Goal: Information Seeking & Learning: Find specific fact

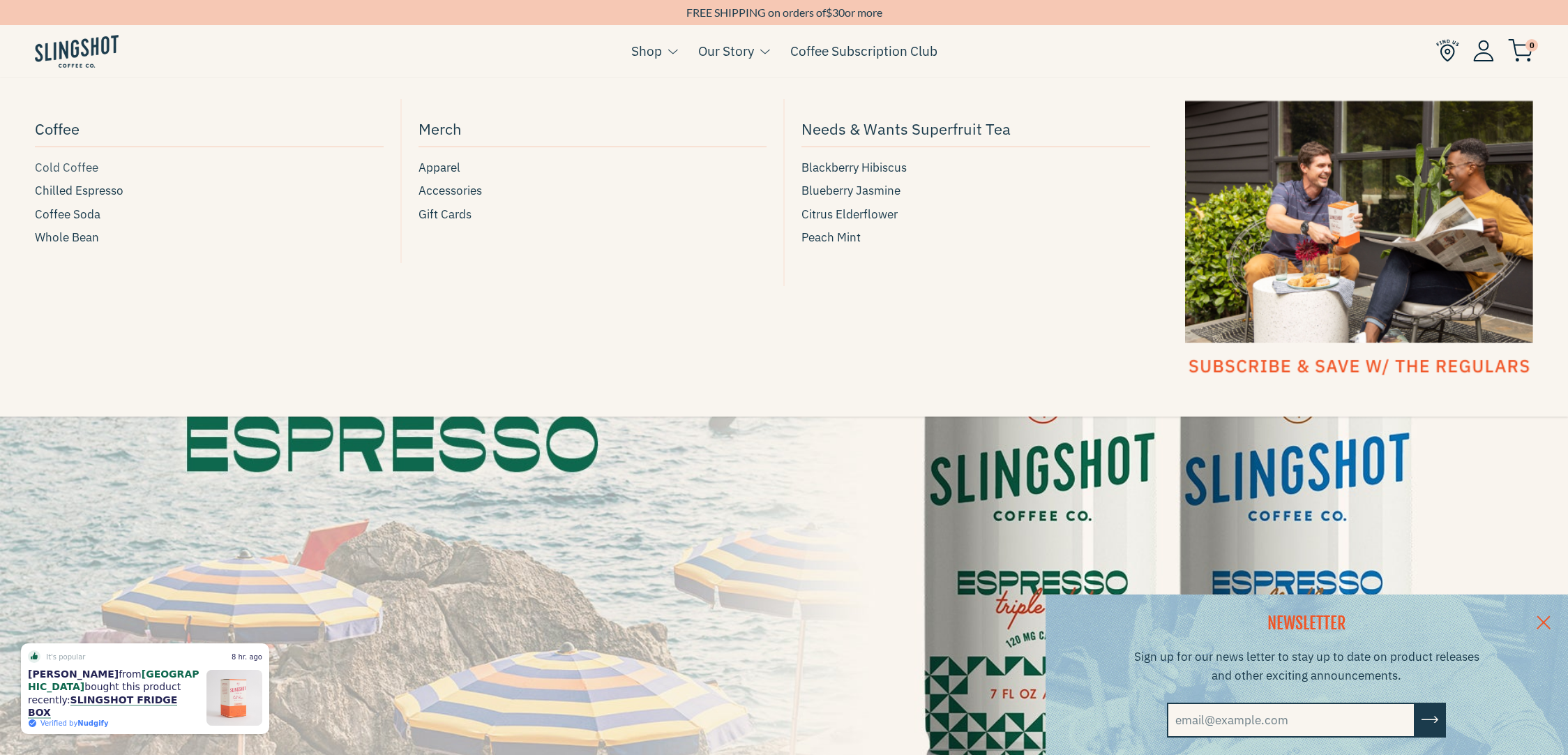
click at [78, 170] on span "Cold Coffee" at bounding box center [66, 168] width 64 height 19
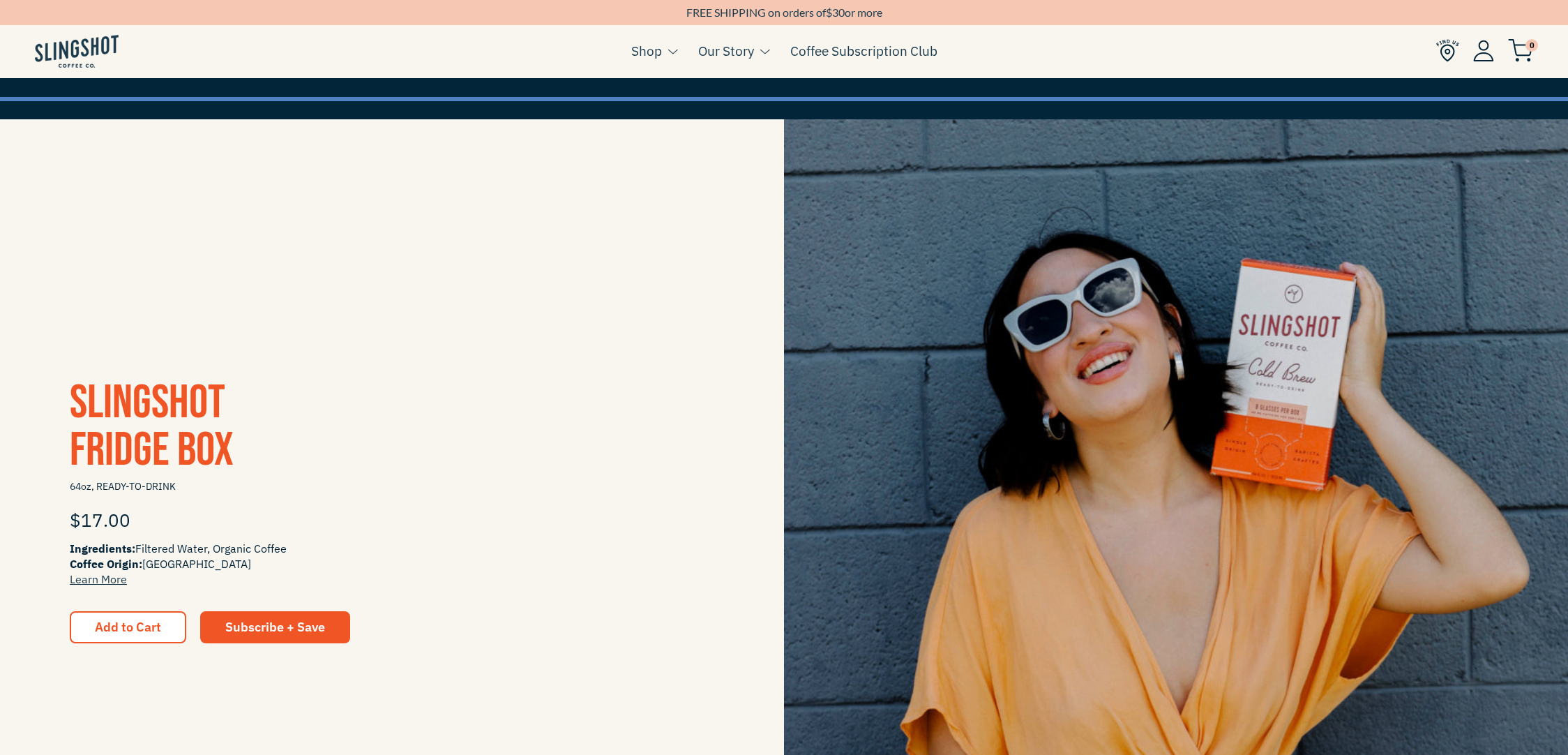
scroll to position [349, 0]
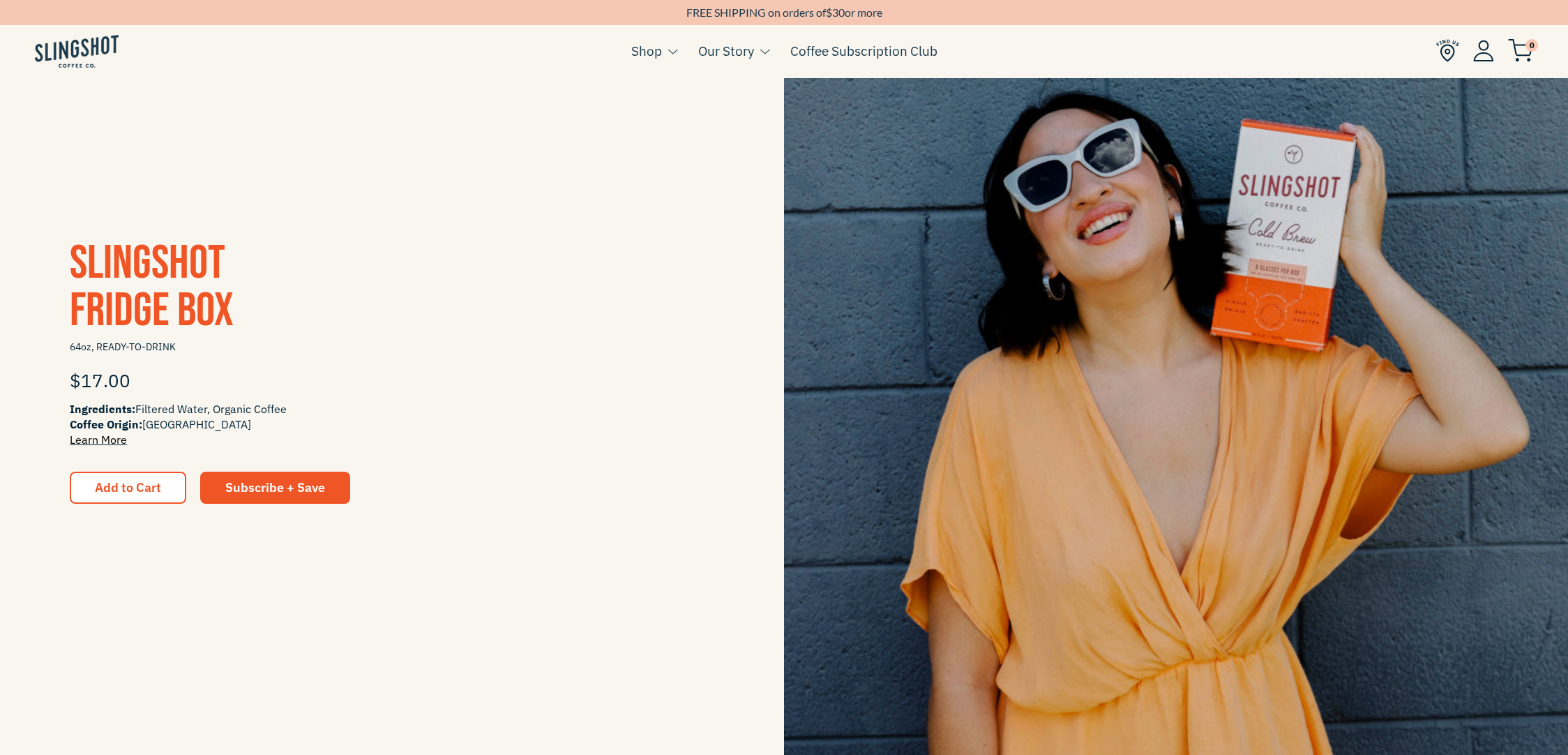
click at [104, 445] on link "Learn More" at bounding box center [99, 439] width 57 height 14
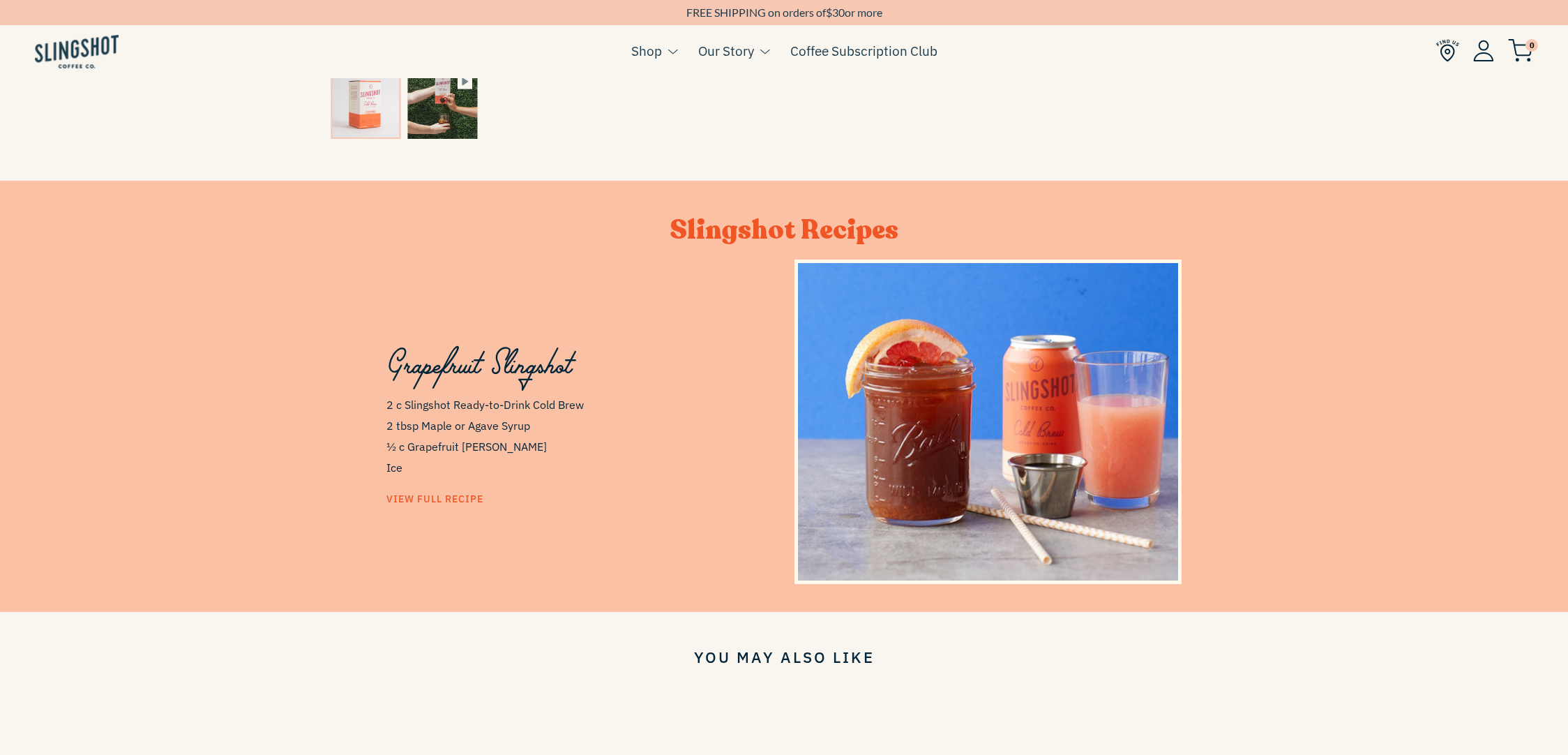
scroll to position [989, 0]
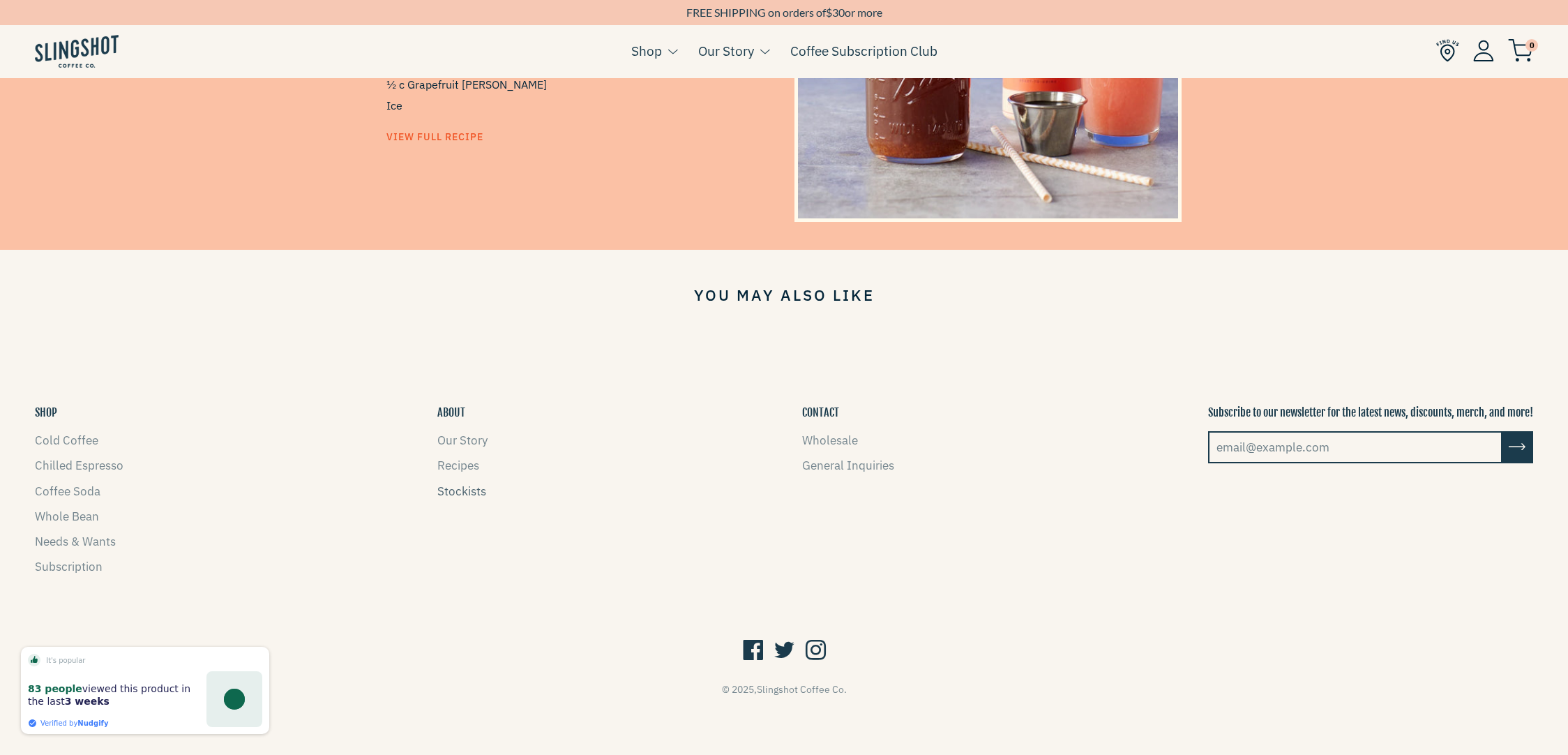
click at [443, 495] on link "Stockists" at bounding box center [461, 491] width 48 height 15
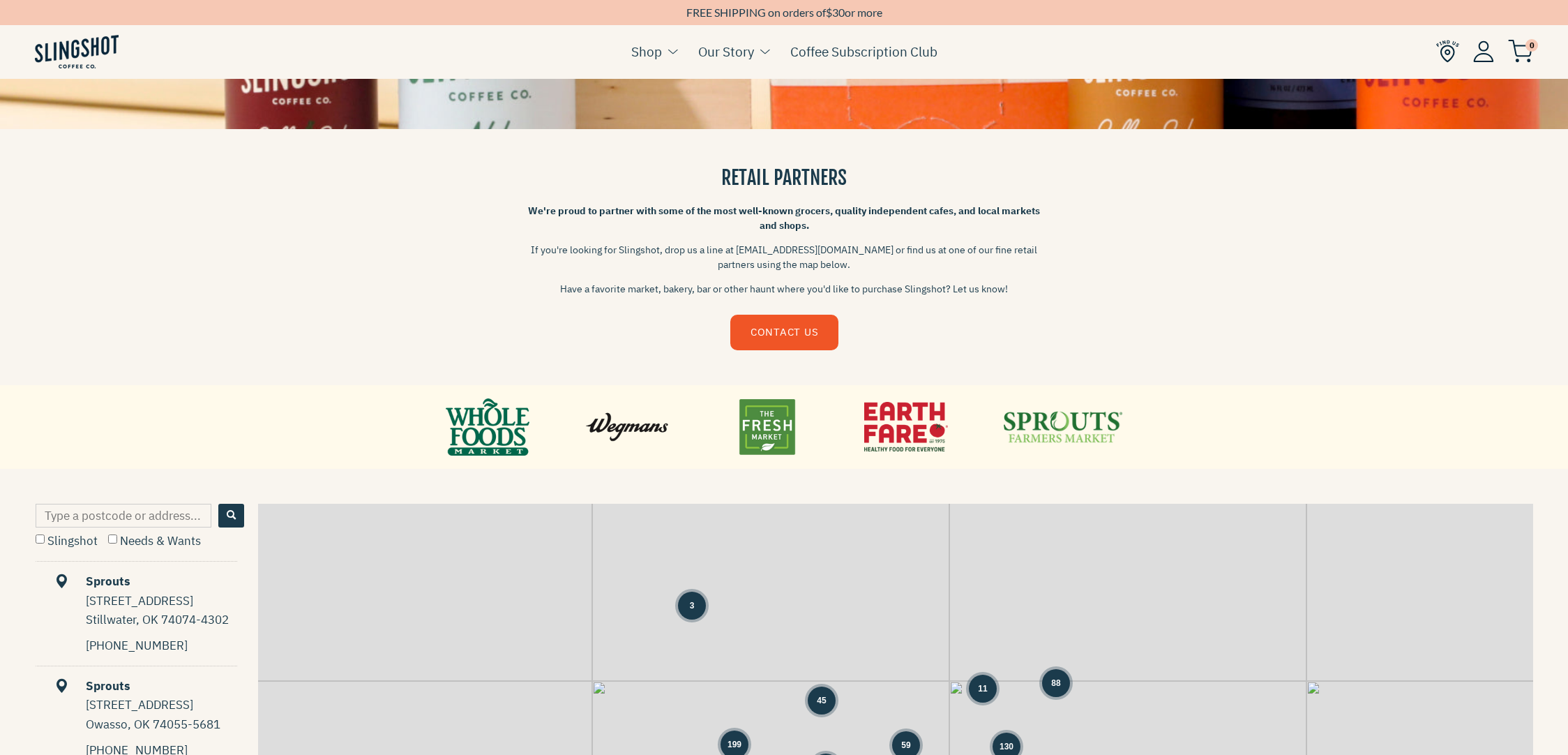
scroll to position [558, 0]
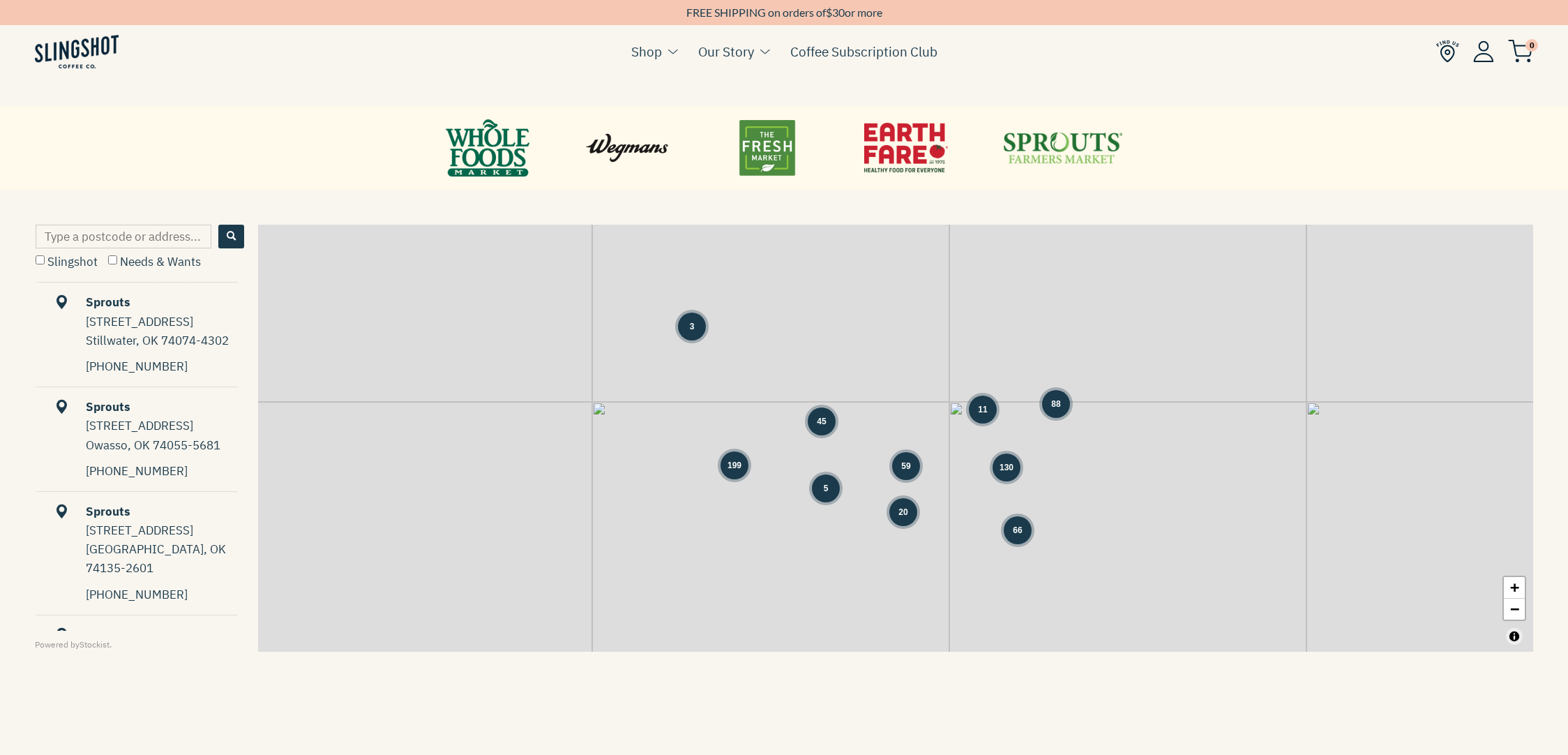
click at [101, 236] on input "Type a postcode or address..." at bounding box center [123, 236] width 175 height 24
type input "29403"
click at [227, 241] on button "Search" at bounding box center [231, 236] width 26 height 24
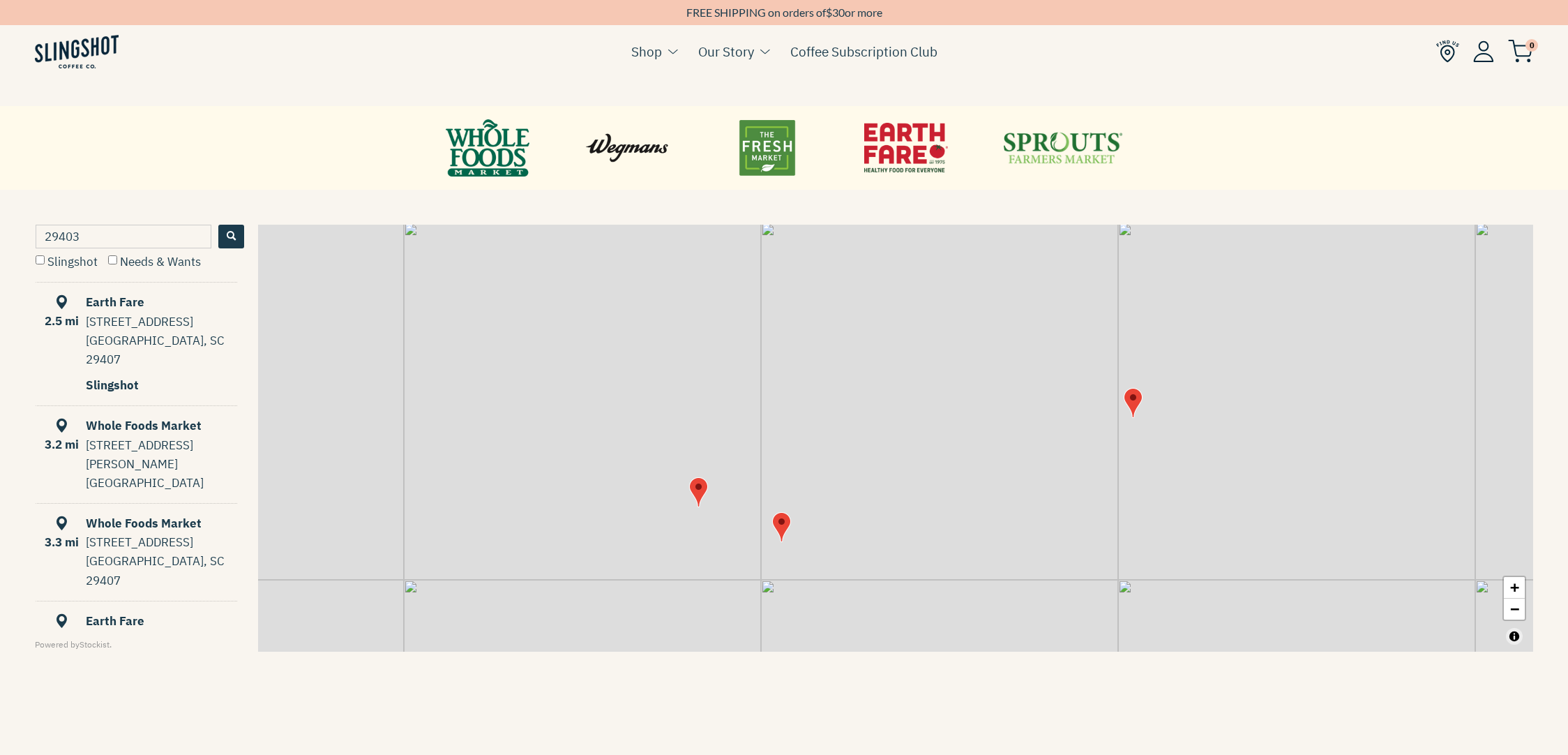
click at [44, 257] on input "Slingshot" at bounding box center [41, 260] width 9 height 9
checkbox input "true"
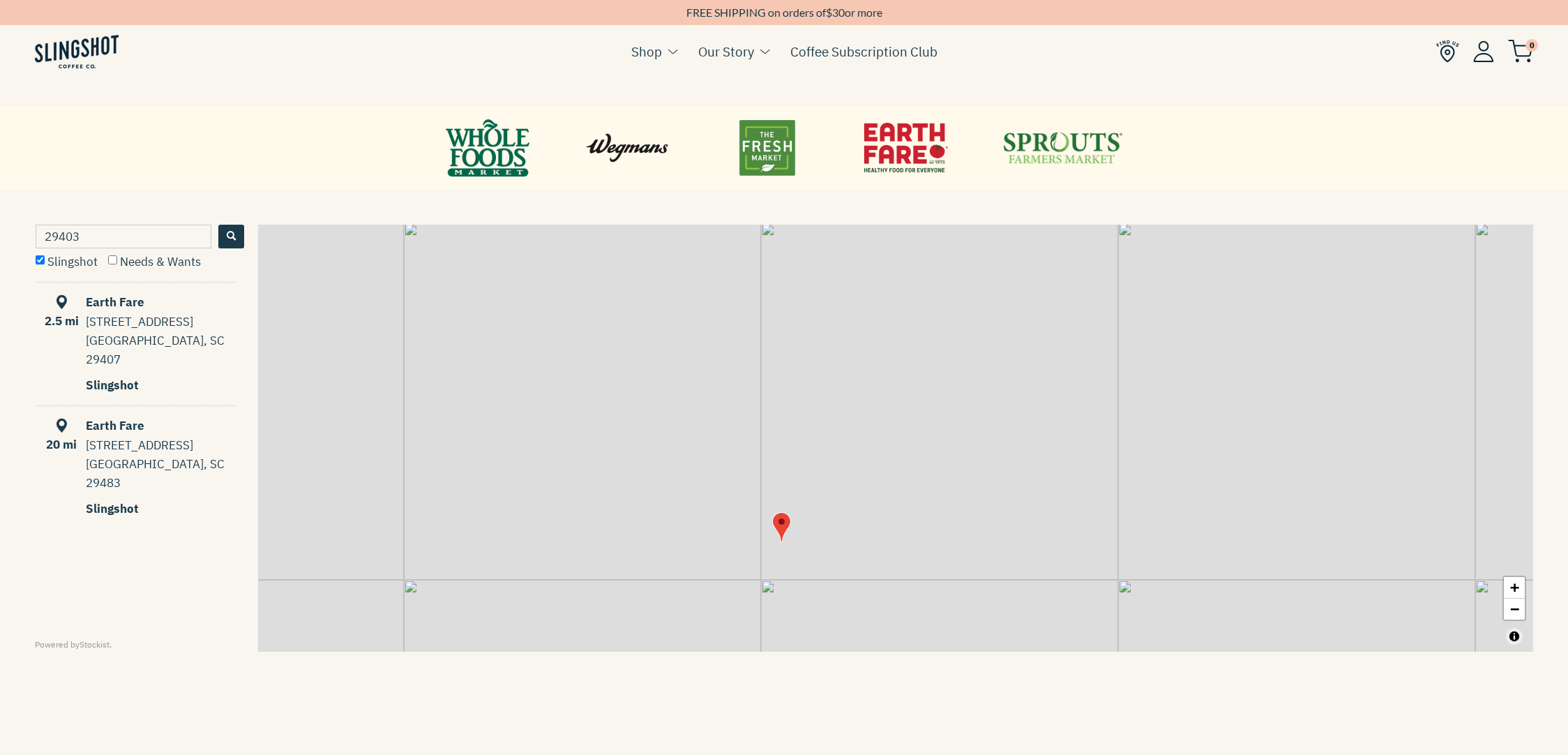
click at [146, 338] on div "Charleston, SC 29407" at bounding box center [161, 350] width 152 height 38
click at [284, 119] on div at bounding box center [784, 148] width 1568 height 63
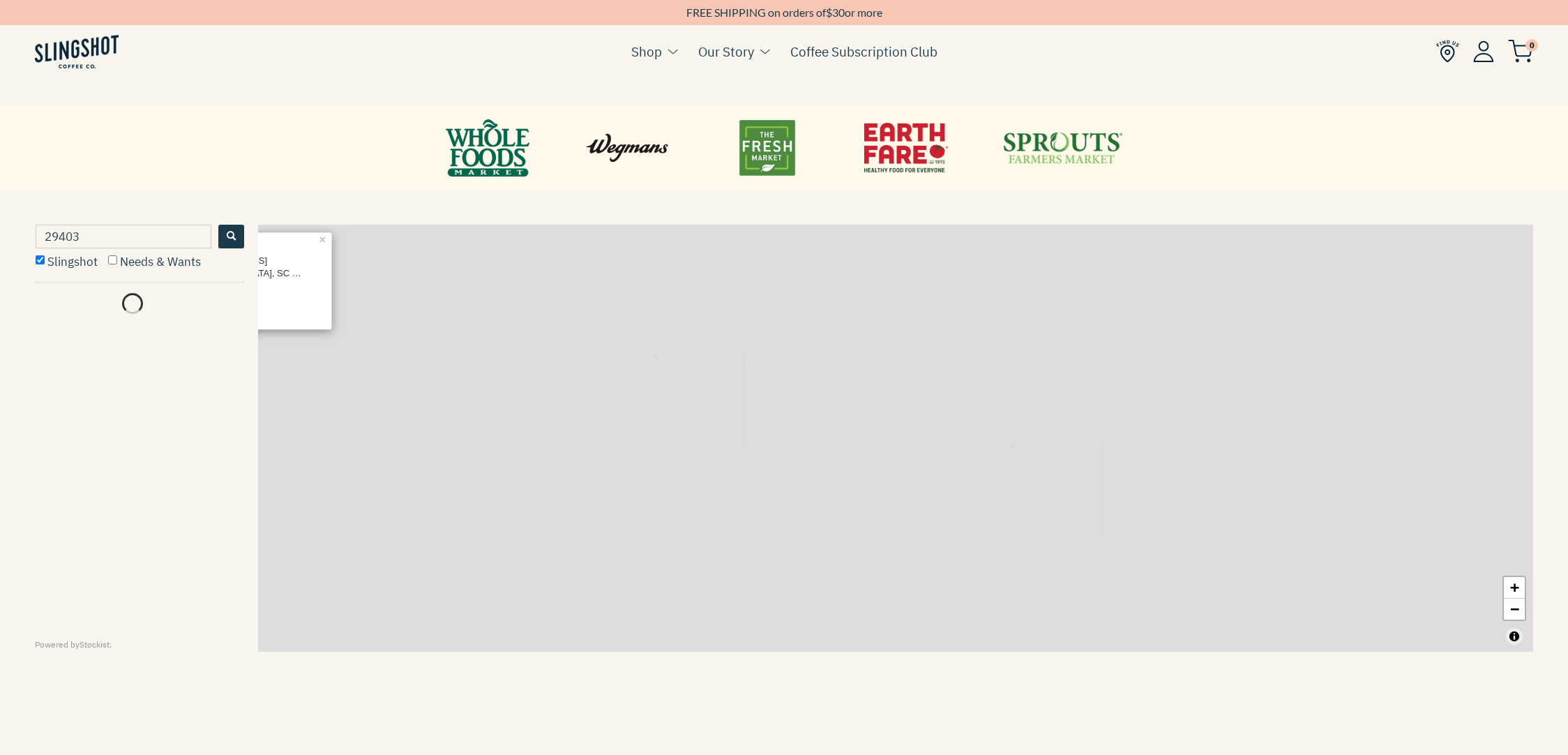
scroll to position [837, 0]
